Goal: Answer question/provide support

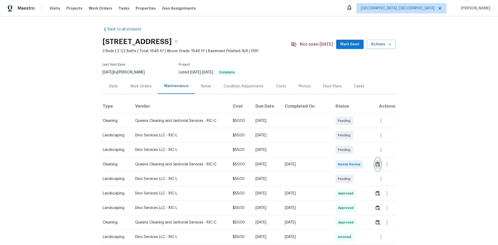
click at [377, 167] on img "button" at bounding box center [377, 164] width 4 height 5
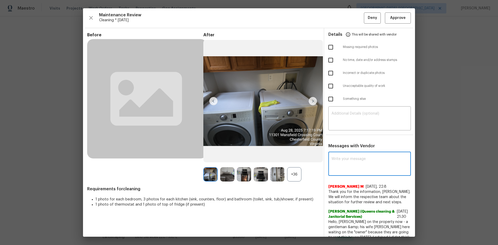
click at [349, 169] on textarea at bounding box center [369, 164] width 76 height 15
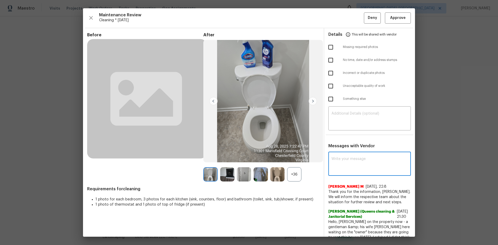
paste textarea "Maintenance Audit Team: Hello! Unfortunately, this cleaning visit completed on …"
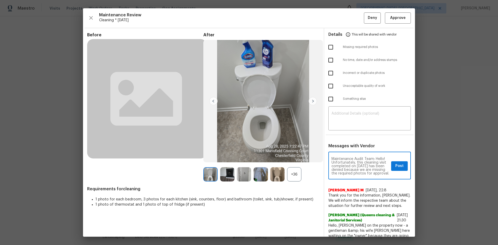
scroll to position [73, 0]
type textarea "Maintenance Audit Team: Hello! Unfortunately, this cleaning visit completed on …"
click at [353, 130] on div "​" at bounding box center [369, 119] width 82 height 23
paste textarea "Maintenance Audit Team: Hello! Unfortunately, this cleaning visit completed on …"
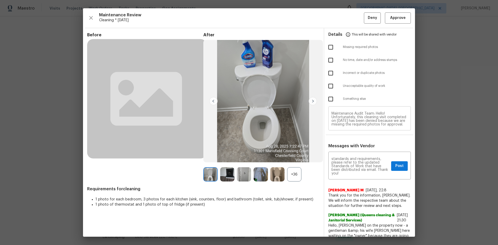
scroll to position [51, 0]
type textarea "Maintenance Audit Team: Hello! Unfortunately, this cleaning visit completed on …"
click at [327, 46] on input "checkbox" at bounding box center [330, 47] width 11 height 11
checkbox input "true"
click at [402, 169] on button "Post" at bounding box center [399, 166] width 17 height 10
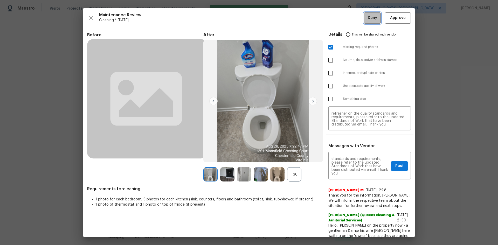
click at [367, 18] on span "Deny" at bounding box center [371, 18] width 9 height 6
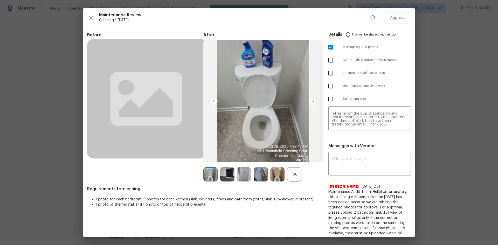
scroll to position [0, 0]
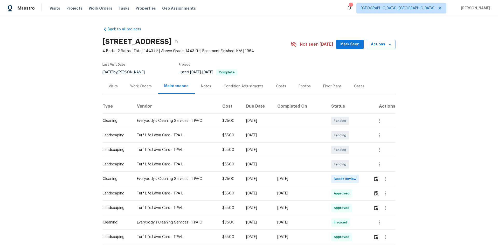
scroll to position [26, 0]
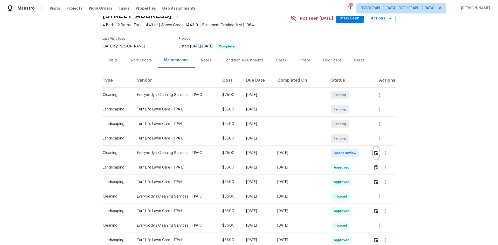
click at [354, 152] on img "button" at bounding box center [376, 152] width 4 height 5
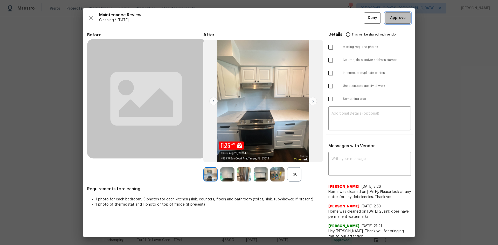
click at [354, 20] on span "Approve" at bounding box center [398, 18] width 16 height 6
